Goal: Book appointment/travel/reservation

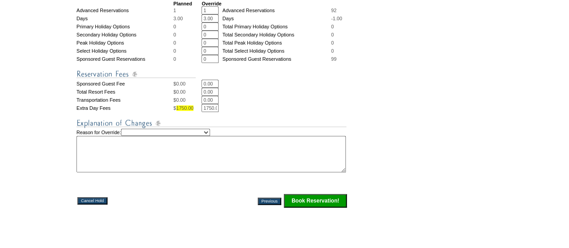
scroll to position [410, 0]
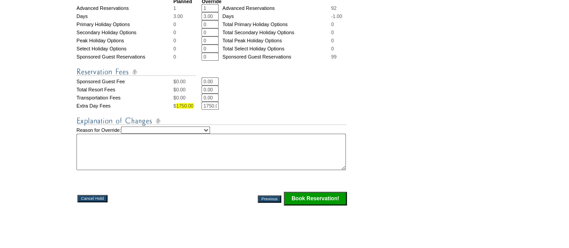
click at [207, 133] on select "Creating Continuous Stay Days Rebooked After Cancellation Editing Occupant Expe…" at bounding box center [165, 129] width 89 height 7
select select "1042"
click at [133, 130] on select "Creating Continuous Stay Days Rebooked After Cancellation Editing Occupant Expe…" at bounding box center [165, 129] width 89 height 7
click at [158, 158] on textarea at bounding box center [212, 152] width 270 height 36
type textarea "boooking for member. AS"
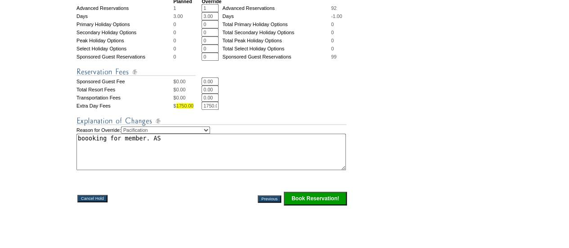
click at [298, 203] on input "Book Reservation!" at bounding box center [315, 199] width 63 height 14
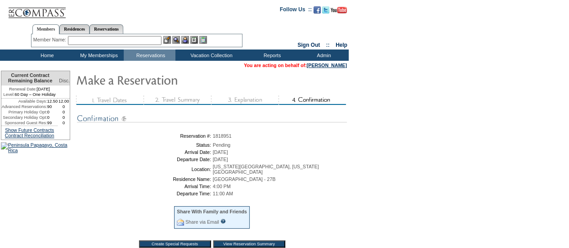
scroll to position [7, 0]
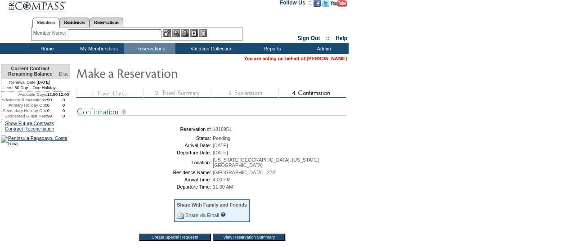
click at [339, 59] on link "[PERSON_NAME]" at bounding box center [327, 58] width 40 height 5
